Goal: Use online tool/utility: Utilize a website feature to perform a specific function

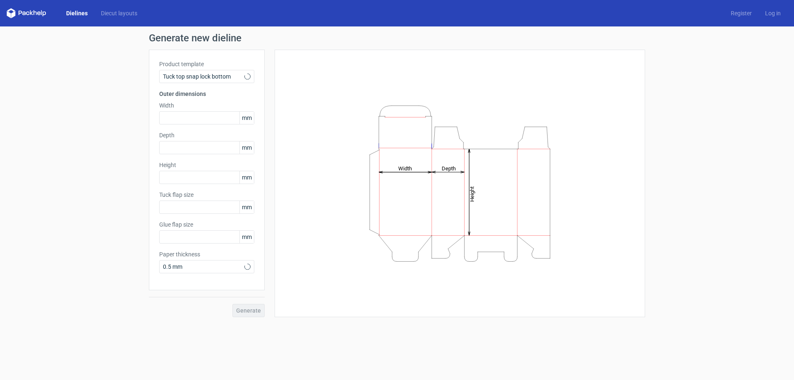
type input "15"
type input "10"
click at [225, 265] on span "0.5 mm" at bounding box center [204, 267] width 82 height 8
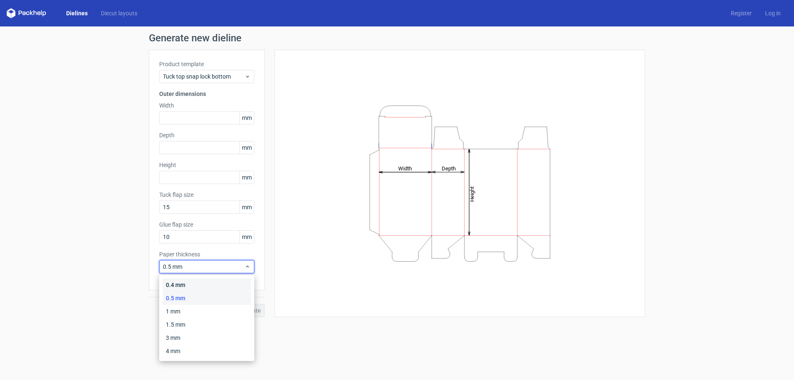
click at [185, 281] on div "0.4 mm" at bounding box center [207, 284] width 89 height 13
click at [173, 265] on span "0.4 mm" at bounding box center [204, 267] width 82 height 8
click at [170, 265] on span "0.4 mm" at bounding box center [204, 267] width 82 height 8
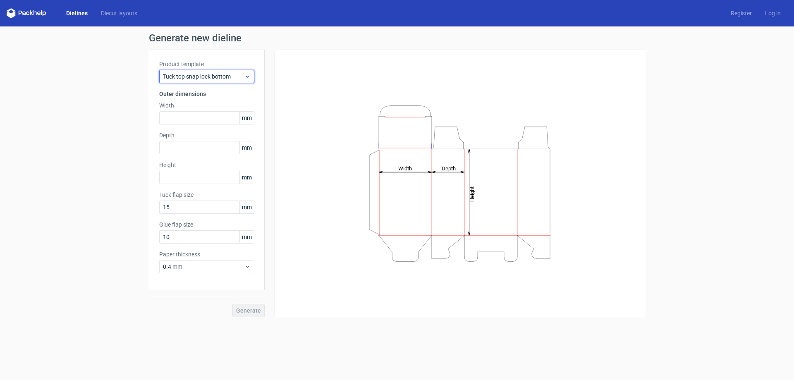
click at [228, 77] on span "Tuck top snap lock bottom" at bounding box center [204, 76] width 82 height 8
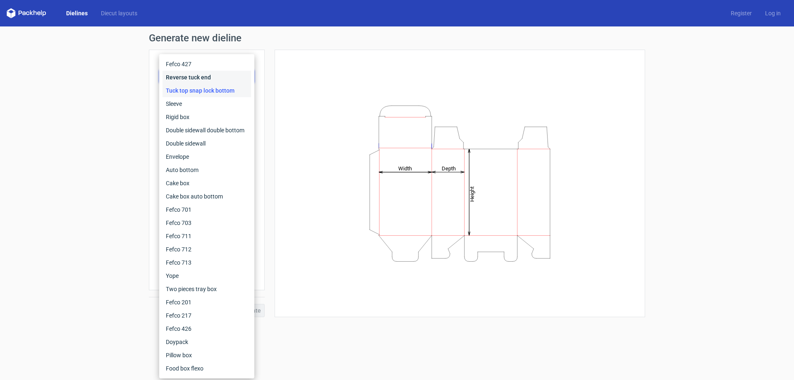
click at [206, 75] on div "Reverse tuck end" at bounding box center [207, 77] width 89 height 13
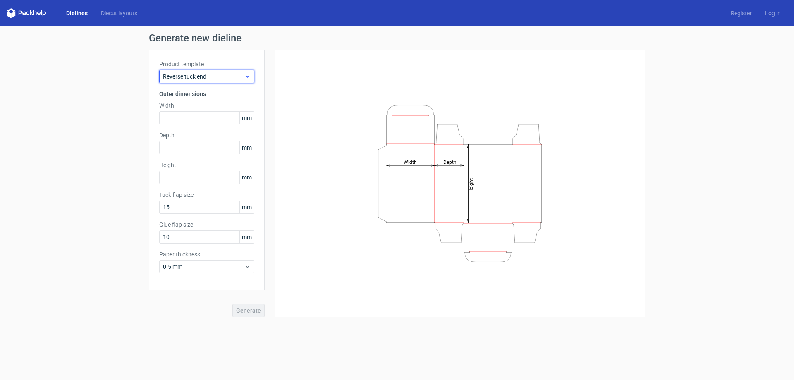
click at [221, 74] on span "Reverse tuck end" at bounding box center [204, 76] width 82 height 8
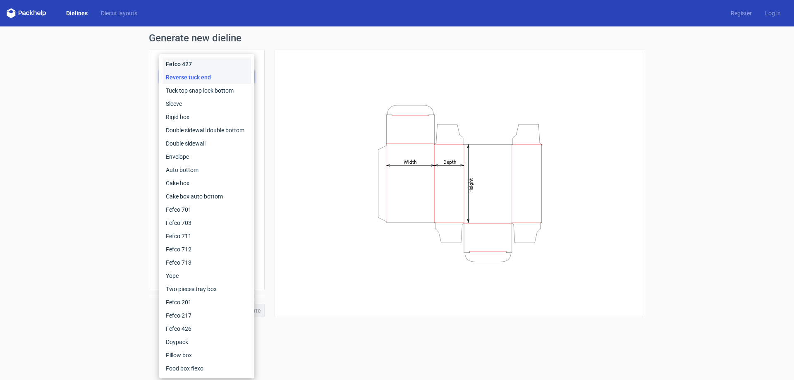
click at [219, 65] on div "Fefco 427" at bounding box center [207, 64] width 89 height 13
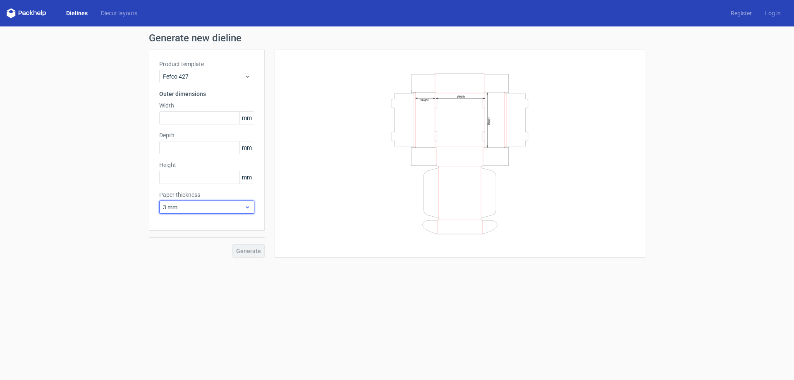
click at [204, 207] on span "3 mm" at bounding box center [204, 207] width 82 height 8
click at [184, 227] on div "0.4 mm" at bounding box center [207, 225] width 89 height 13
click at [210, 121] on input "text" at bounding box center [206, 117] width 95 height 13
type input "400"
type input "300"
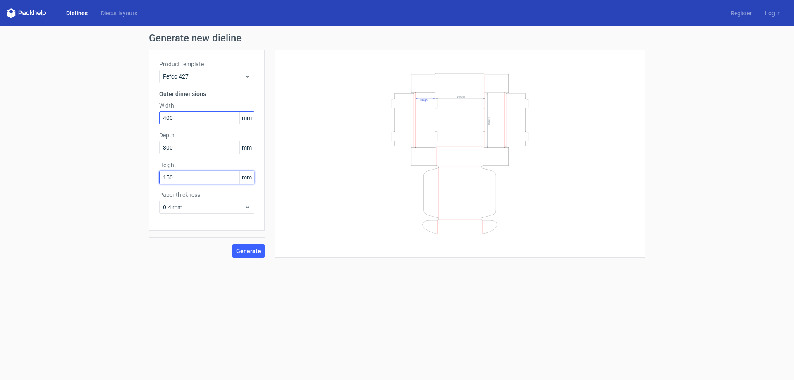
type input "150"
click at [251, 249] on span "Generate" at bounding box center [248, 251] width 25 height 6
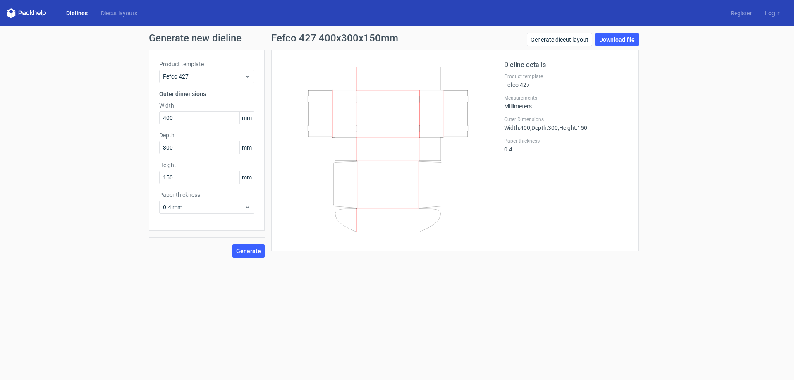
click at [370, 171] on icon at bounding box center [387, 150] width 199 height 166
click at [553, 37] on link "Generate diecut layout" at bounding box center [559, 39] width 65 height 13
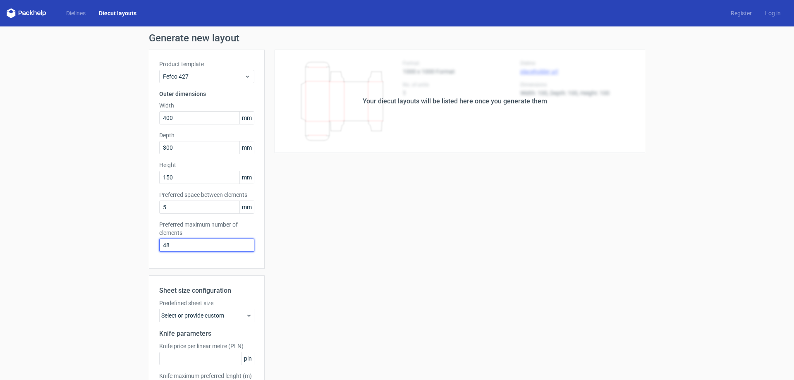
drag, startPoint x: 209, startPoint y: 246, endPoint x: 93, endPoint y: 246, distance: 115.9
click at [93, 246] on div "Generate new layout Product template Fefco 427 Outer dimensions Width 400 mm De…" at bounding box center [397, 235] width 794 height 419
type input "3"
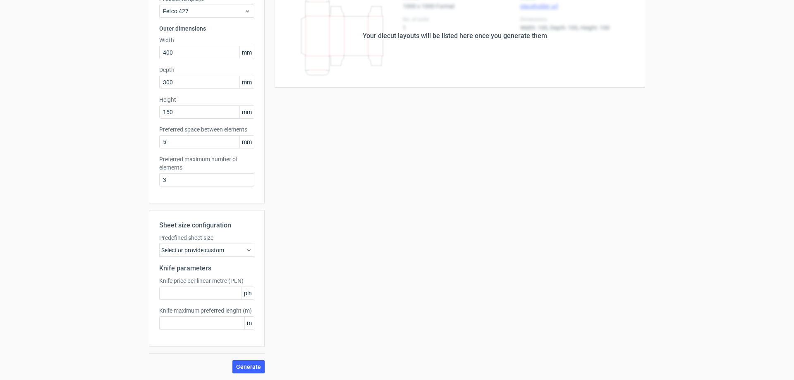
click at [222, 253] on div "Select or provide custom" at bounding box center [206, 250] width 95 height 13
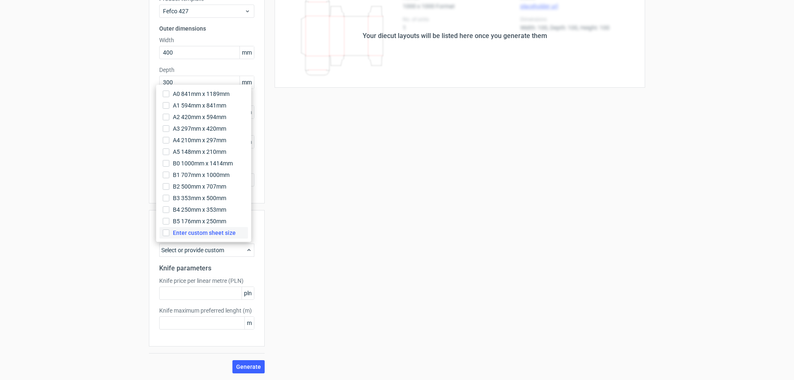
click at [219, 237] on label "Enter custom sheet size" at bounding box center [204, 233] width 89 height 12
click at [170, 236] on input "Enter custom sheet size" at bounding box center [166, 233] width 7 height 7
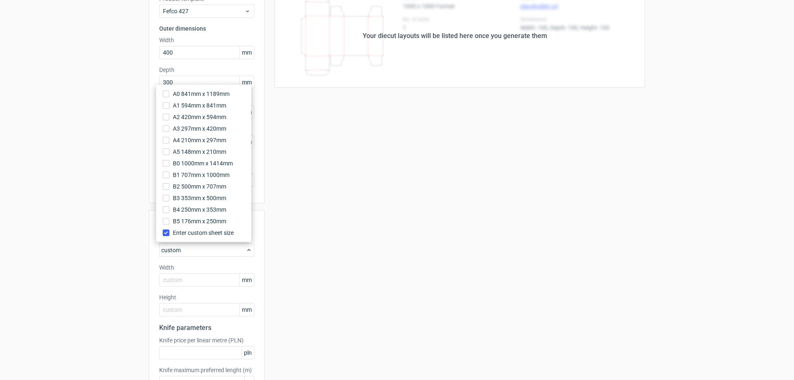
click at [268, 257] on div "Your diecut layouts will be listed here once you generate them Height Depth Wid…" at bounding box center [455, 208] width 381 height 449
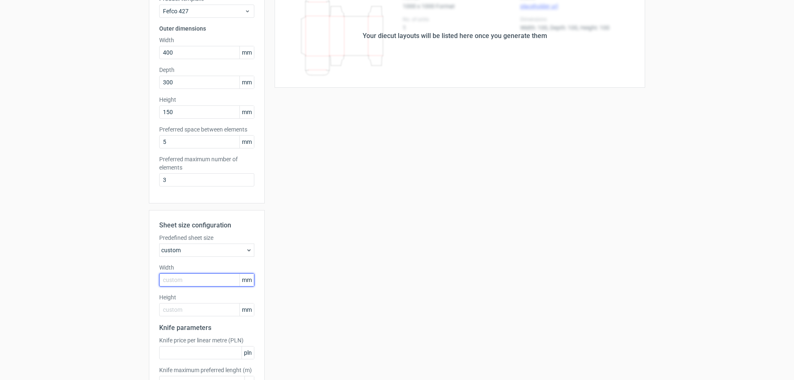
click at [170, 278] on input "text" at bounding box center [206, 280] width 95 height 13
type input "1000"
type input "700"
drag, startPoint x: 192, startPoint y: 179, endPoint x: 108, endPoint y: 179, distance: 83.2
click at [108, 179] on div "Generate new layout Product template Fefco 427 Outer dimensions Width 400 mm De…" at bounding box center [397, 200] width 794 height 479
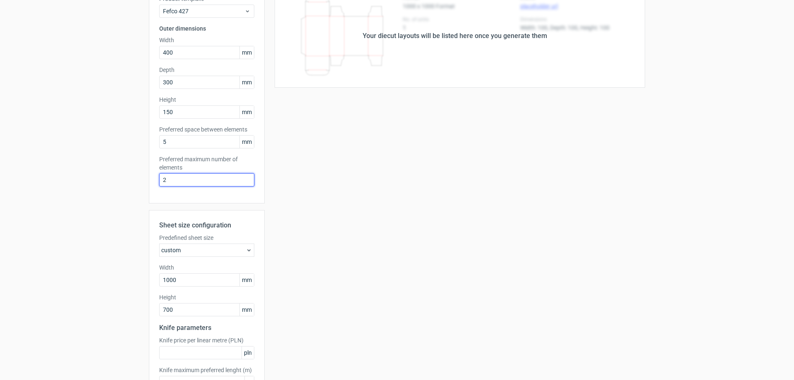
type input "2"
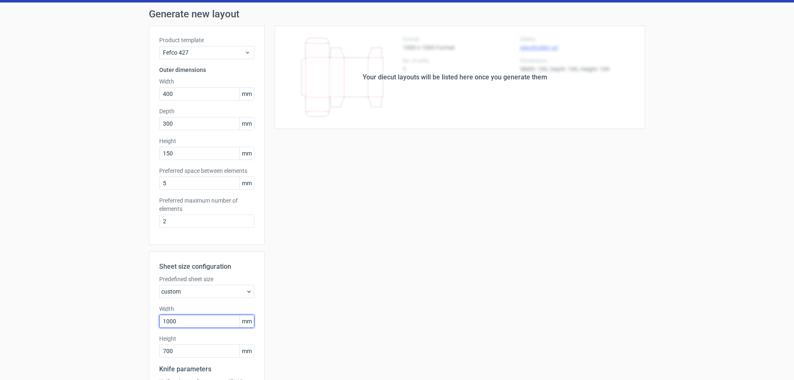
scroll to position [125, 0]
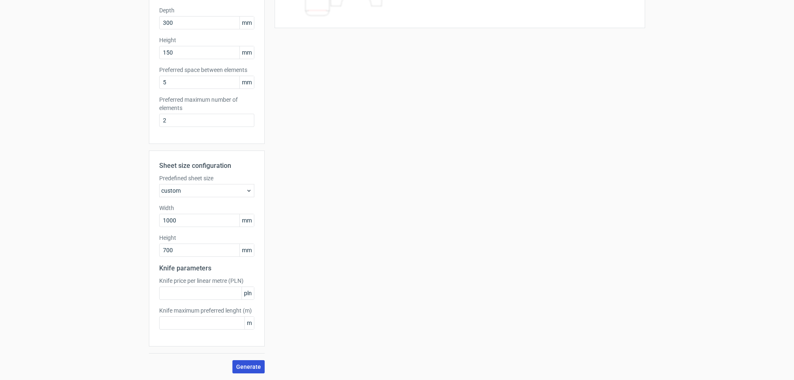
click at [248, 365] on span "Generate" at bounding box center [248, 367] width 25 height 6
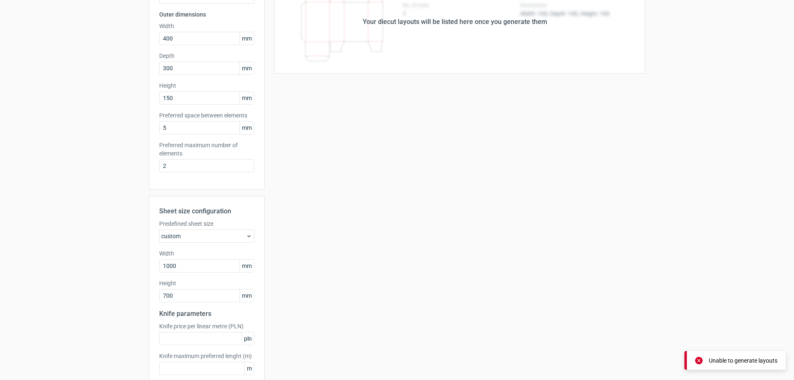
scroll to position [0, 0]
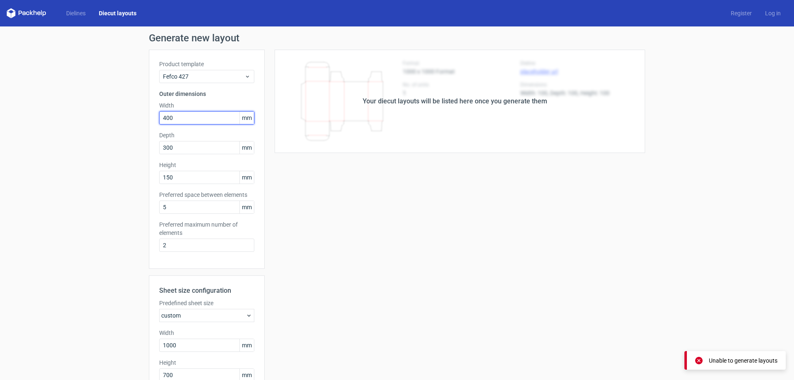
drag, startPoint x: 187, startPoint y: 116, endPoint x: 58, endPoint y: 115, distance: 129.1
click at [58, 115] on div "Generate new layout Product template Fefco 427 Outer dimensions Width 400 mm De…" at bounding box center [397, 265] width 794 height 479
type input "200"
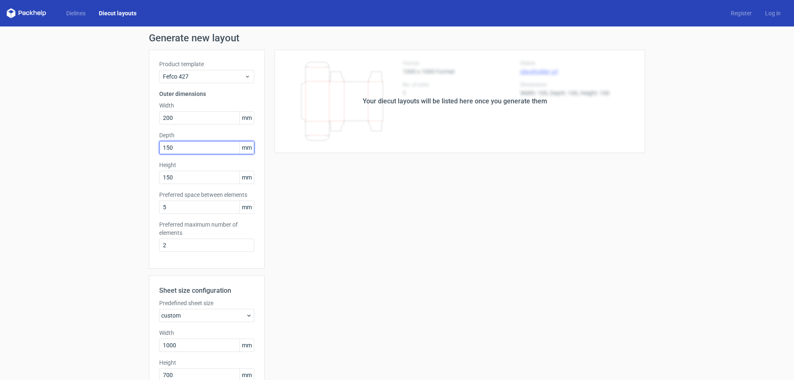
type input "150"
type input "80"
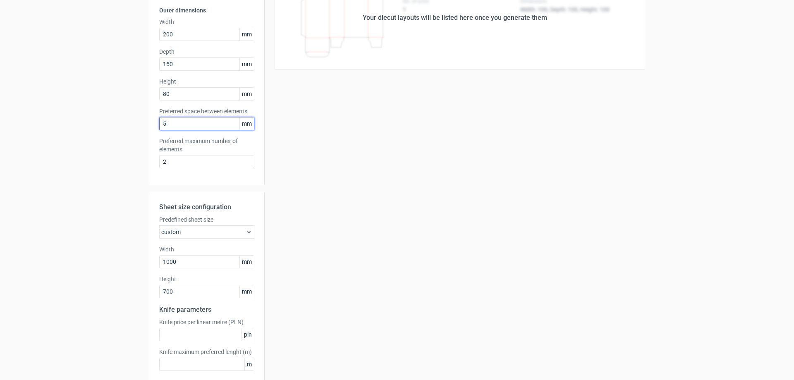
scroll to position [125, 0]
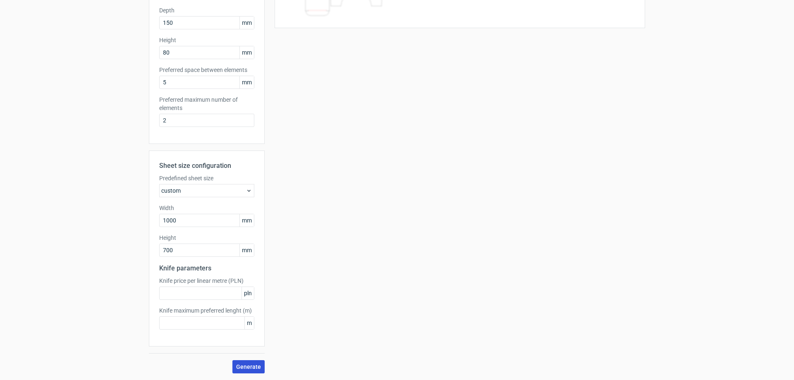
click at [252, 367] on span "Generate" at bounding box center [248, 367] width 25 height 6
